Goal: Navigation & Orientation: Find specific page/section

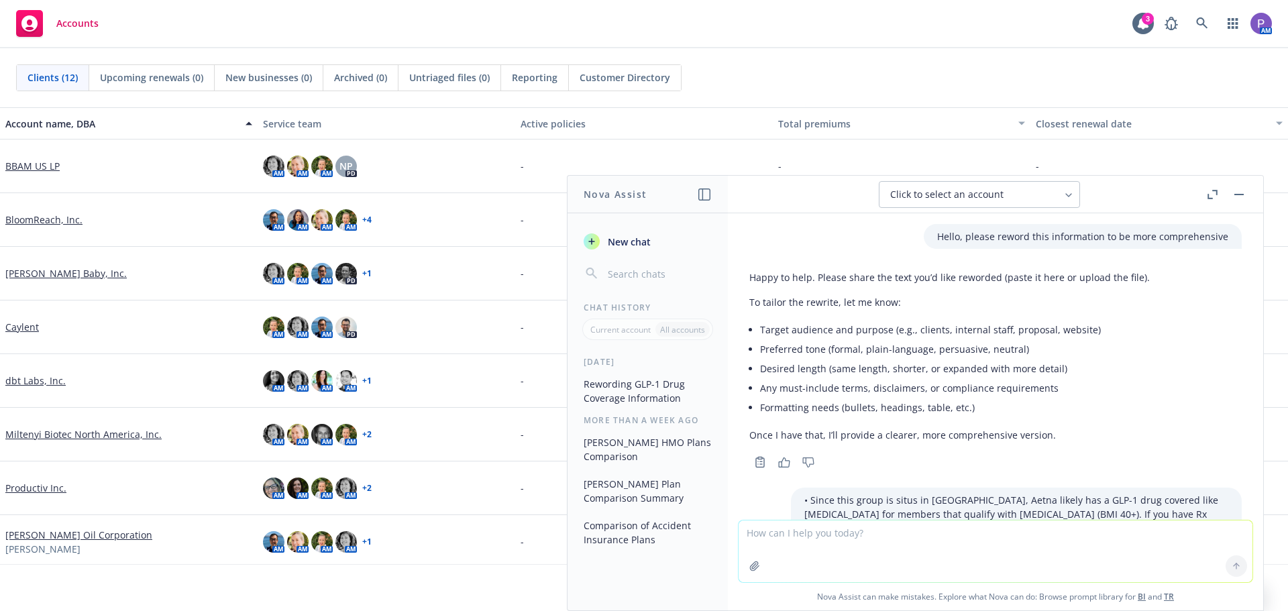
scroll to position [899, 0]
